Goal: Information Seeking & Learning: Learn about a topic

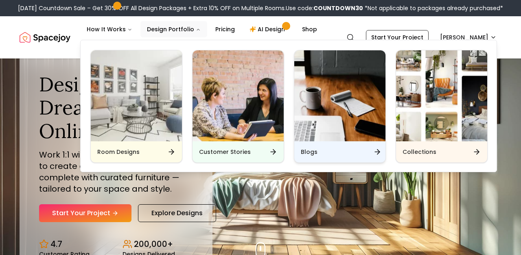
click at [320, 153] on div "Blogs" at bounding box center [339, 152] width 91 height 21
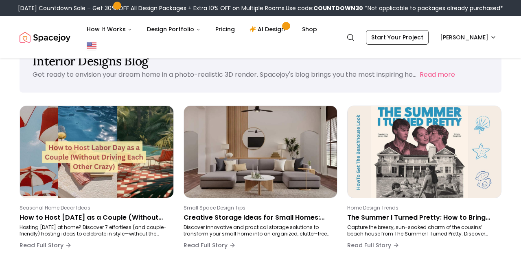
scroll to position [45, 0]
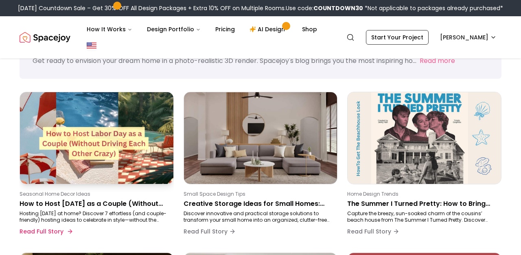
click at [76, 164] on img at bounding box center [96, 138] width 161 height 96
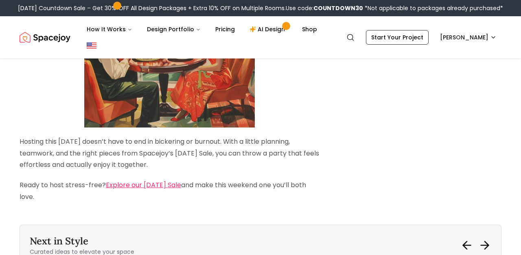
scroll to position [2540, 0]
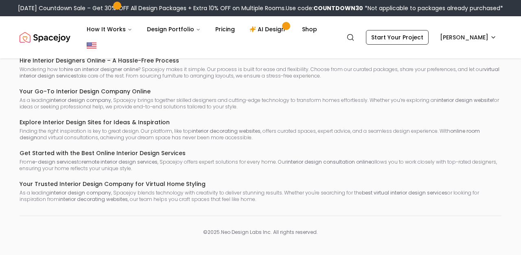
scroll to position [45, 0]
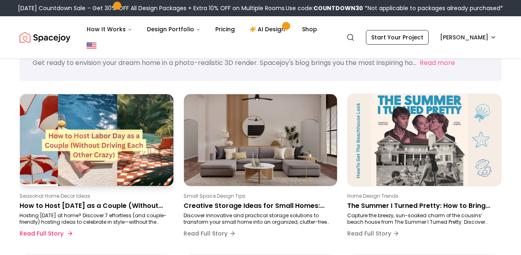
click at [111, 208] on p "How to Host [DATE] as a Couple (Without Driving Each Other Crazy" at bounding box center [95, 206] width 151 height 10
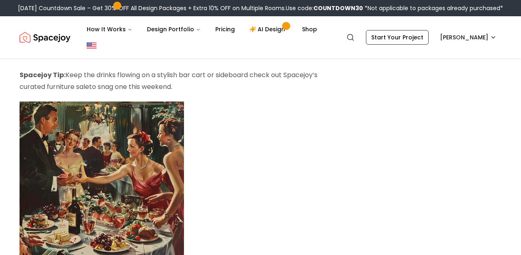
scroll to position [1751, 0]
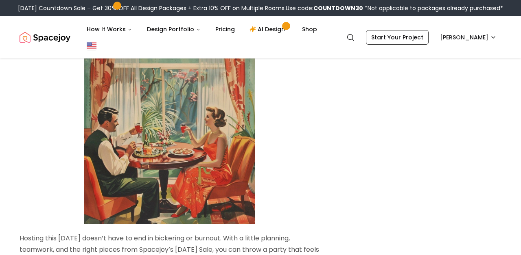
scroll to position [2649, 0]
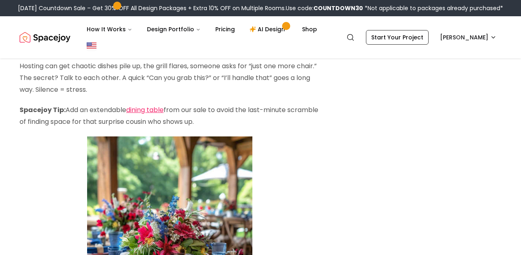
scroll to position [2521, 0]
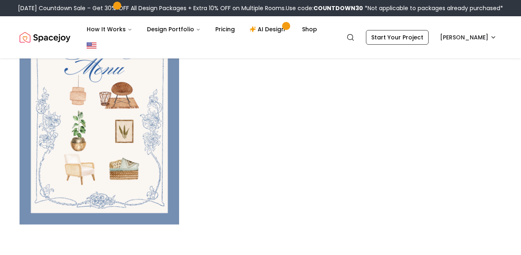
scroll to position [1126, 0]
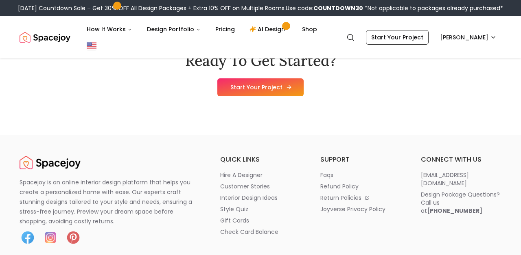
scroll to position [845, 0]
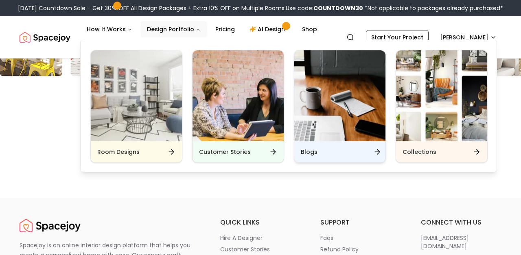
click at [320, 148] on div "Blogs" at bounding box center [339, 152] width 91 height 21
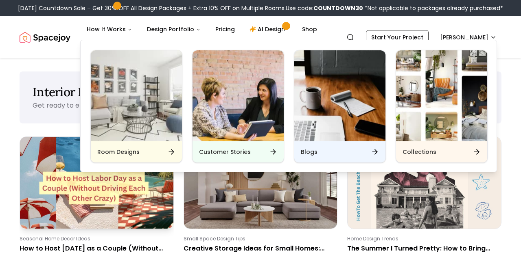
click at [95, 214] on img at bounding box center [96, 183] width 161 height 96
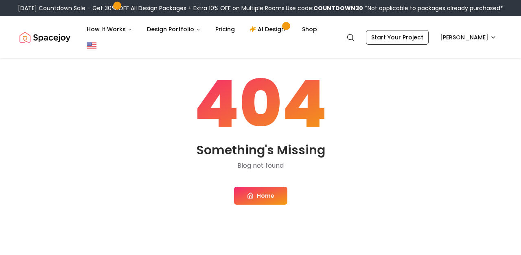
click at [253, 202] on link "Home" at bounding box center [260, 196] width 53 height 18
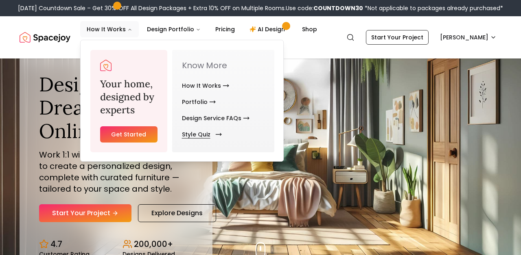
click at [204, 133] on link "Style Quiz" at bounding box center [200, 134] width 37 height 16
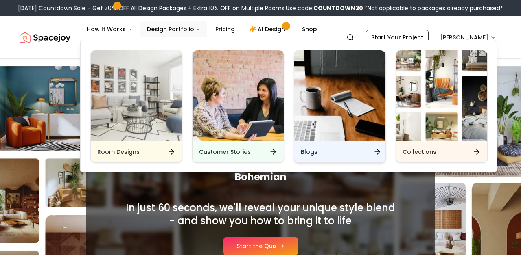
click at [316, 145] on div "Blogs" at bounding box center [339, 152] width 91 height 21
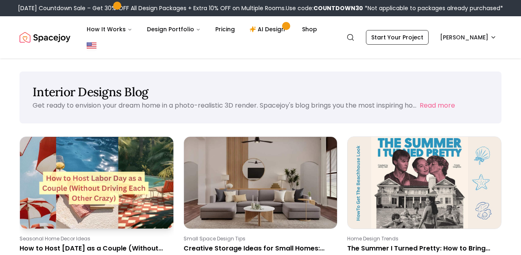
click at [54, 187] on img at bounding box center [96, 183] width 161 height 96
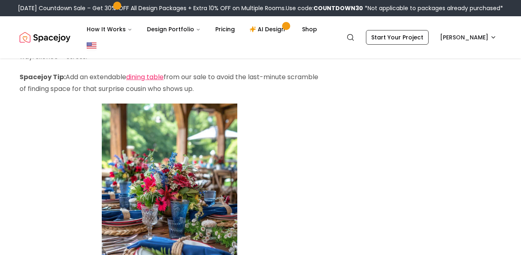
scroll to position [2036, 0]
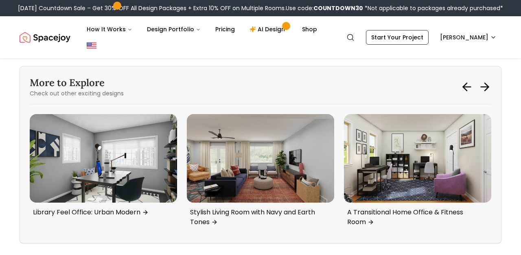
scroll to position [3052, 0]
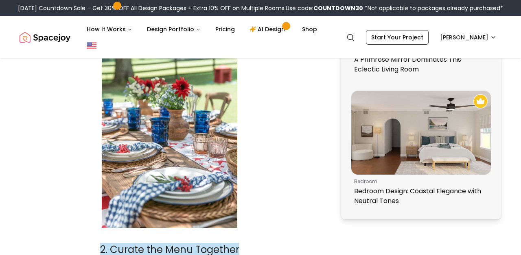
scroll to position [659, 0]
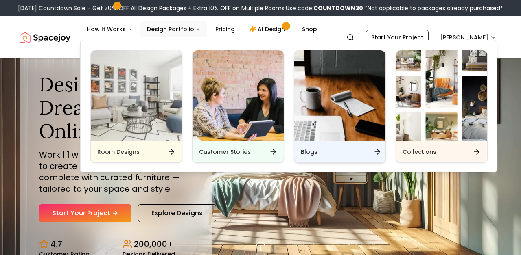
click at [314, 157] on div "Blogs" at bounding box center [339, 152] width 91 height 21
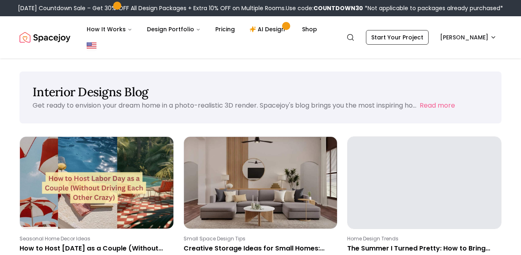
scroll to position [54, 0]
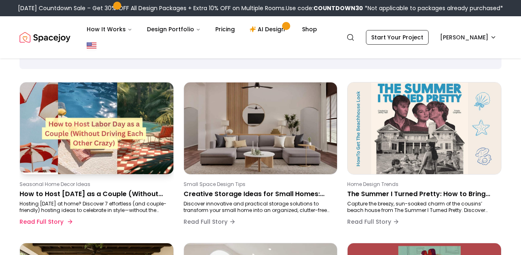
click at [99, 194] on p "How to Host Labor Day as a Couple (Without Driving Each Other Crazy" at bounding box center [95, 195] width 151 height 10
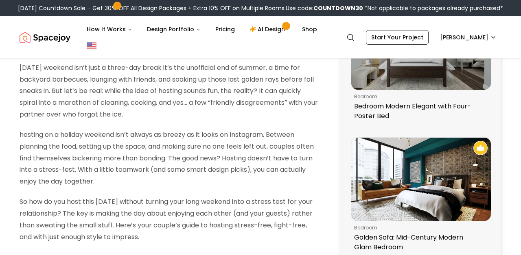
scroll to position [98, 0]
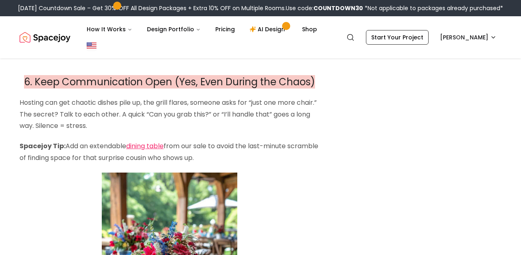
scroll to position [2026, 0]
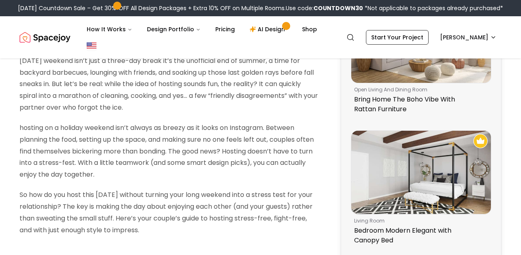
scroll to position [115, 0]
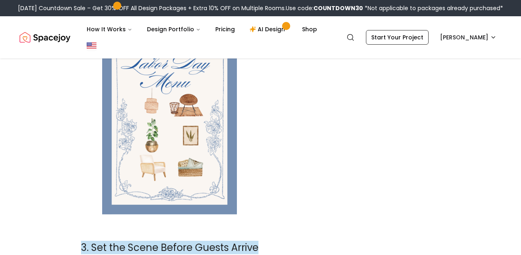
click at [164, 90] on img at bounding box center [169, 120] width 135 height 188
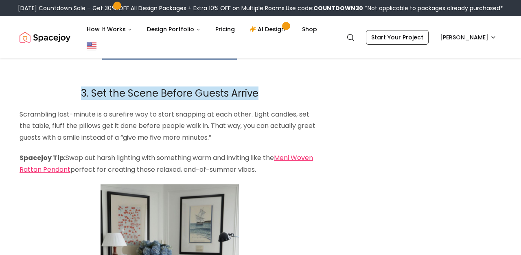
click at [164, 90] on span "3. Set the Scene Before Guests Arrive" at bounding box center [169, 93] width 177 height 13
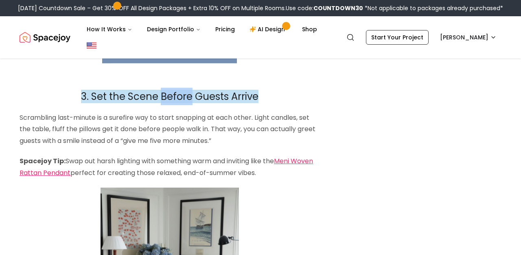
scroll to position [1137, 0]
click at [136, 113] on p "Scrambling last-minute is a surefire way to start snapping at each other. Light…" at bounding box center [170, 130] width 300 height 35
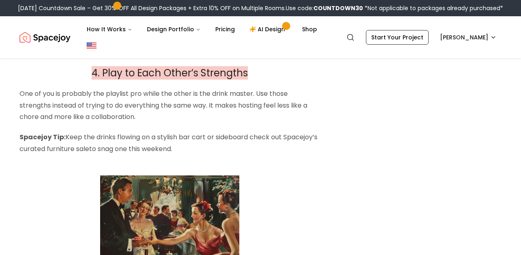
click at [133, 132] on p "Spacejoy Tip: Keep the drinks flowing on a stylish bar cart or sideboard check …" at bounding box center [170, 144] width 300 height 24
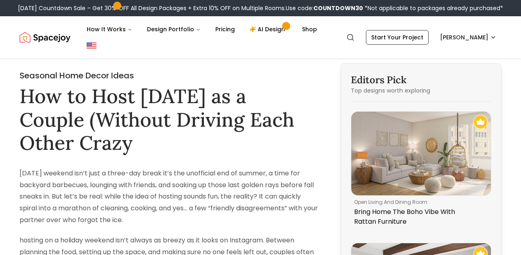
scroll to position [0, 0]
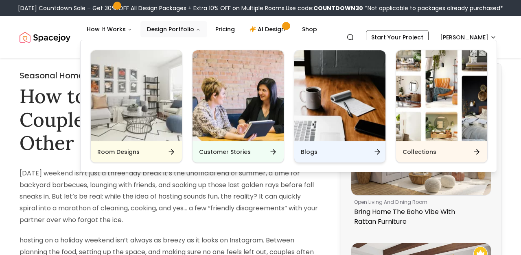
click at [306, 150] on h6 "Blogs" at bounding box center [309, 152] width 17 height 8
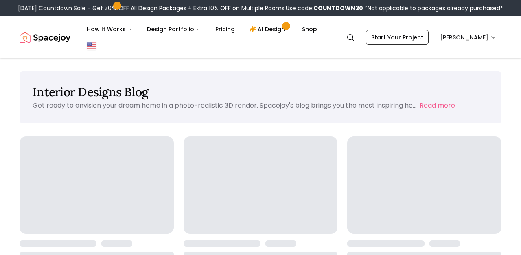
scroll to position [74, 0]
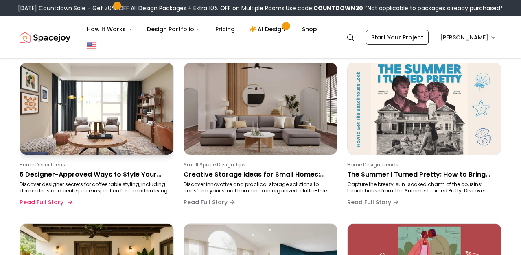
click at [68, 176] on p "5 Designer-Approved Ways to Style Your Coffee Table" at bounding box center [95, 175] width 151 height 10
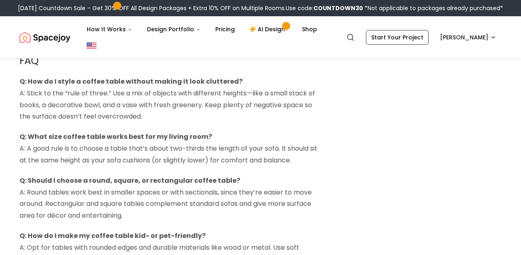
scroll to position [1766, 0]
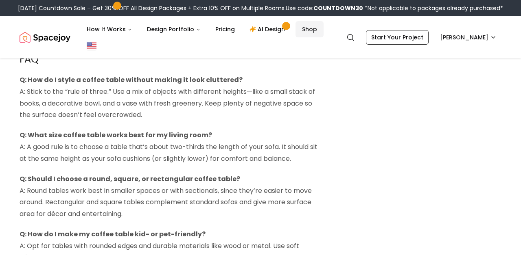
click at [302, 31] on link "Shop" at bounding box center [309, 29] width 28 height 16
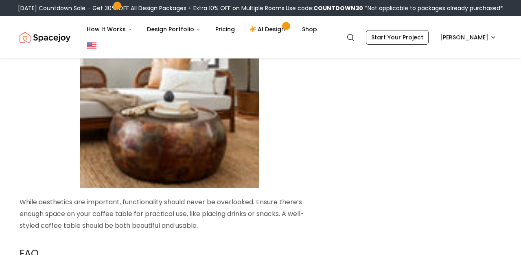
scroll to position [1520, 0]
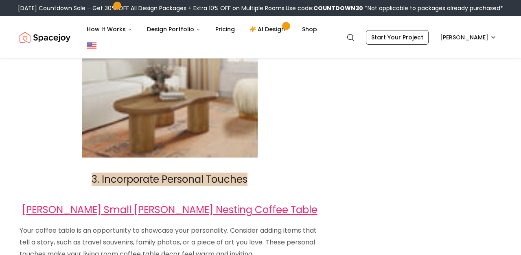
scroll to position [998, 0]
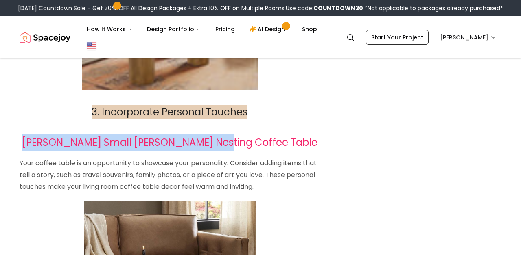
drag, startPoint x: 281, startPoint y: 143, endPoint x: 0, endPoint y: 140, distance: 280.6
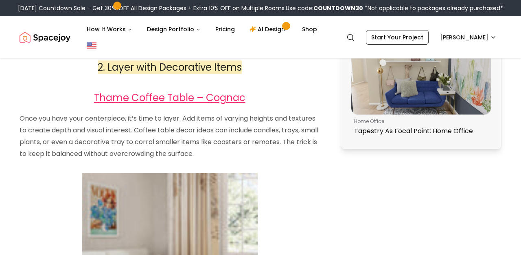
scroll to position [735, 0]
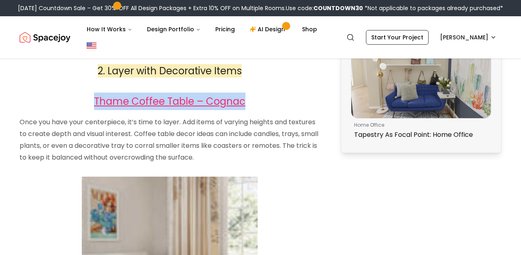
drag, startPoint x: 248, startPoint y: 104, endPoint x: 78, endPoint y: 103, distance: 170.0
click at [78, 103] on h2 "Thame Coffee Table – Cognac" at bounding box center [170, 101] width 300 height 17
copy link "Thame Coffee Table – Cognac"
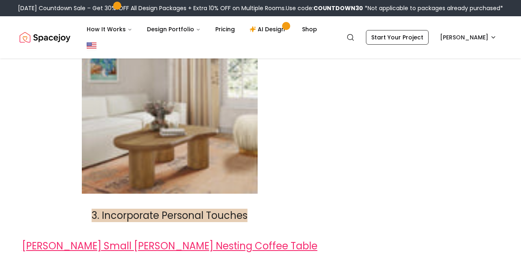
scroll to position [939, 0]
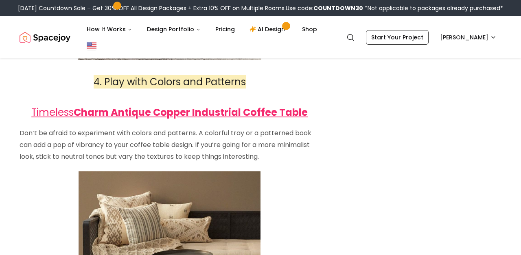
scroll to position [1375, 0]
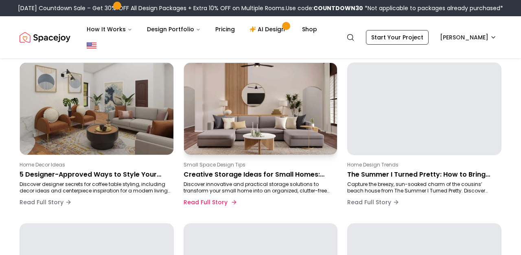
scroll to position [78, 0]
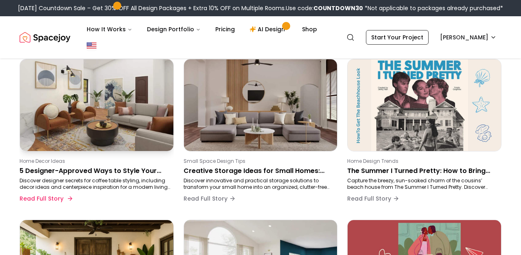
click at [76, 176] on p "5 Designer-Approved Ways to Style Your Coffee Table" at bounding box center [95, 171] width 151 height 10
click at [68, 170] on p "5 Designer-Approved Ways to Style Your Coffee Table" at bounding box center [95, 171] width 151 height 10
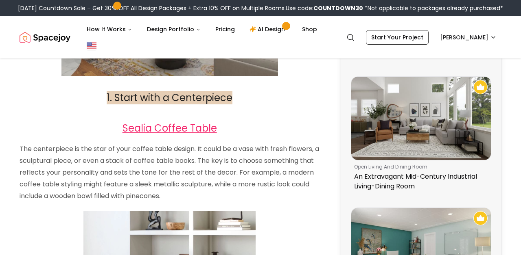
scroll to position [421, 0]
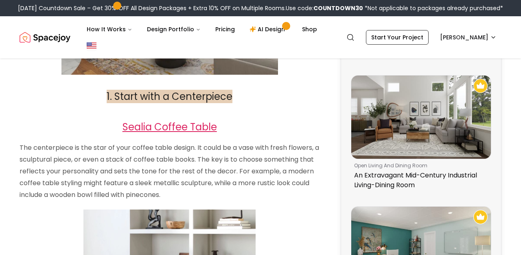
click at [125, 134] on link "Sealia Coffee Table" at bounding box center [169, 126] width 94 height 13
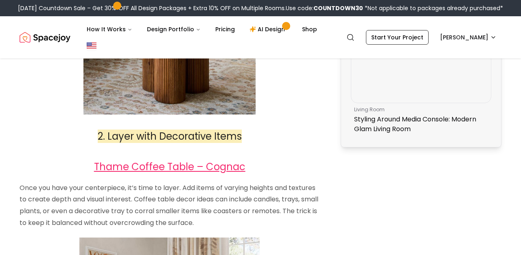
scroll to position [748, 0]
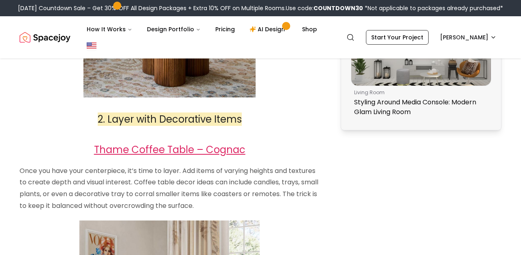
click at [154, 149] on link "Thame Coffee Table – Cognac" at bounding box center [169, 149] width 151 height 13
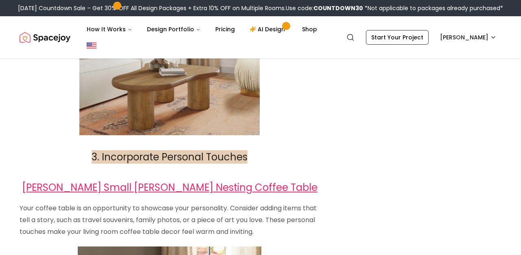
scroll to position [1017, 0]
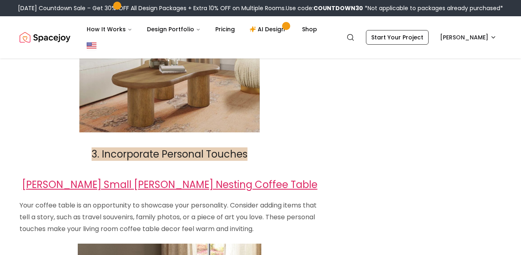
click at [120, 184] on link "[PERSON_NAME] Small [PERSON_NAME] Nesting Coffee Table" at bounding box center [169, 184] width 295 height 13
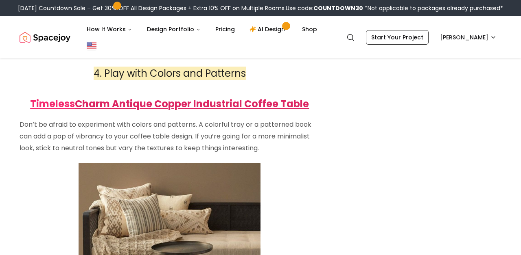
click at [118, 106] on link "Charm Antique Copper Industrial Coffee Table" at bounding box center [192, 103] width 234 height 13
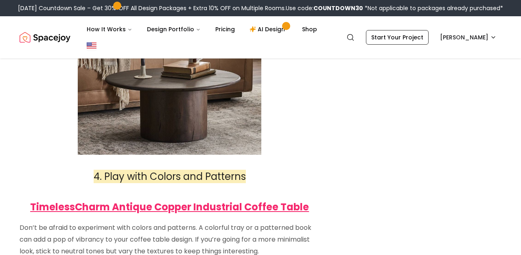
scroll to position [1272, 0]
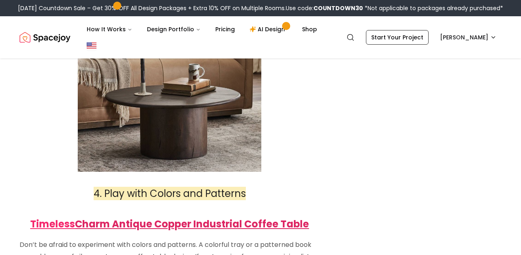
click at [89, 222] on link "Charm Antique Copper Industrial Coffee Table" at bounding box center [192, 224] width 234 height 13
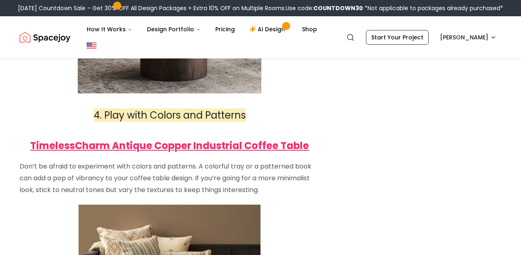
scroll to position [1352, 0]
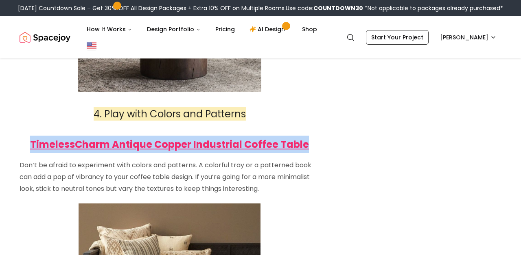
drag, startPoint x: 310, startPoint y: 148, endPoint x: 18, endPoint y: 151, distance: 292.0
click at [18, 152] on div "Home Decor Ideas 5 Designer-Approved Ways to Style Your Coffee Table Ever stood…" at bounding box center [260, 210] width 521 height 3007
copy strong "Timeless Charm Antique Copper Industrial Coffee Table"
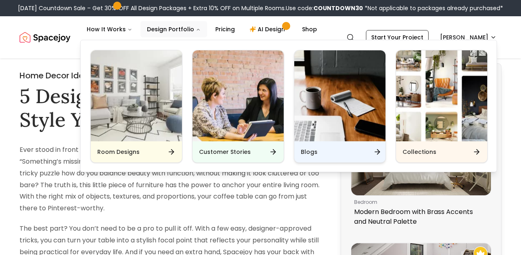
click at [310, 155] on h6 "Blogs" at bounding box center [309, 152] width 17 height 8
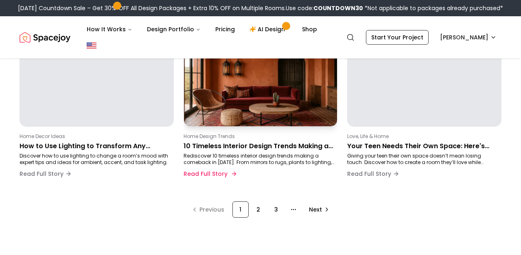
scroll to position [747, 0]
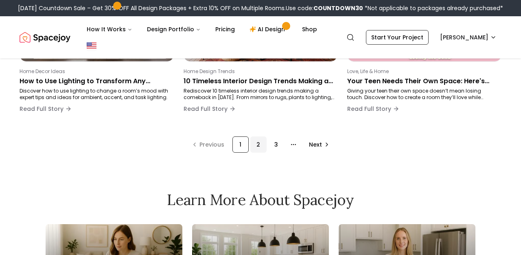
click at [259, 146] on div "2" at bounding box center [258, 145] width 16 height 16
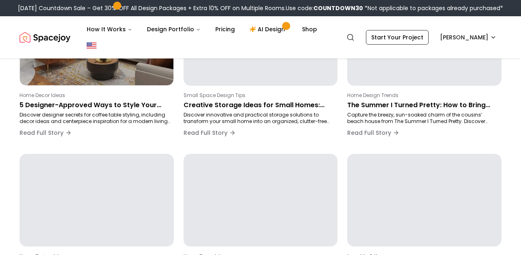
scroll to position [137, 0]
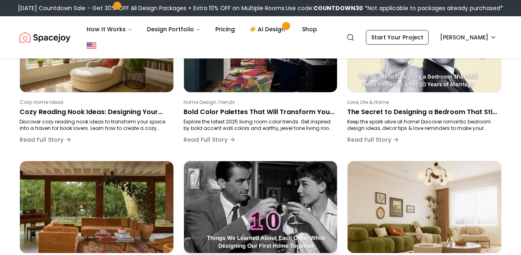
click at [203, 209] on img at bounding box center [260, 207] width 161 height 96
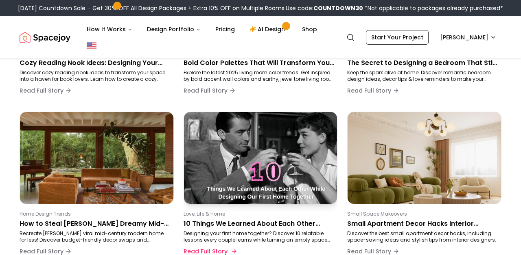
scroll to position [191, 0]
